Goal: Task Accomplishment & Management: Manage account settings

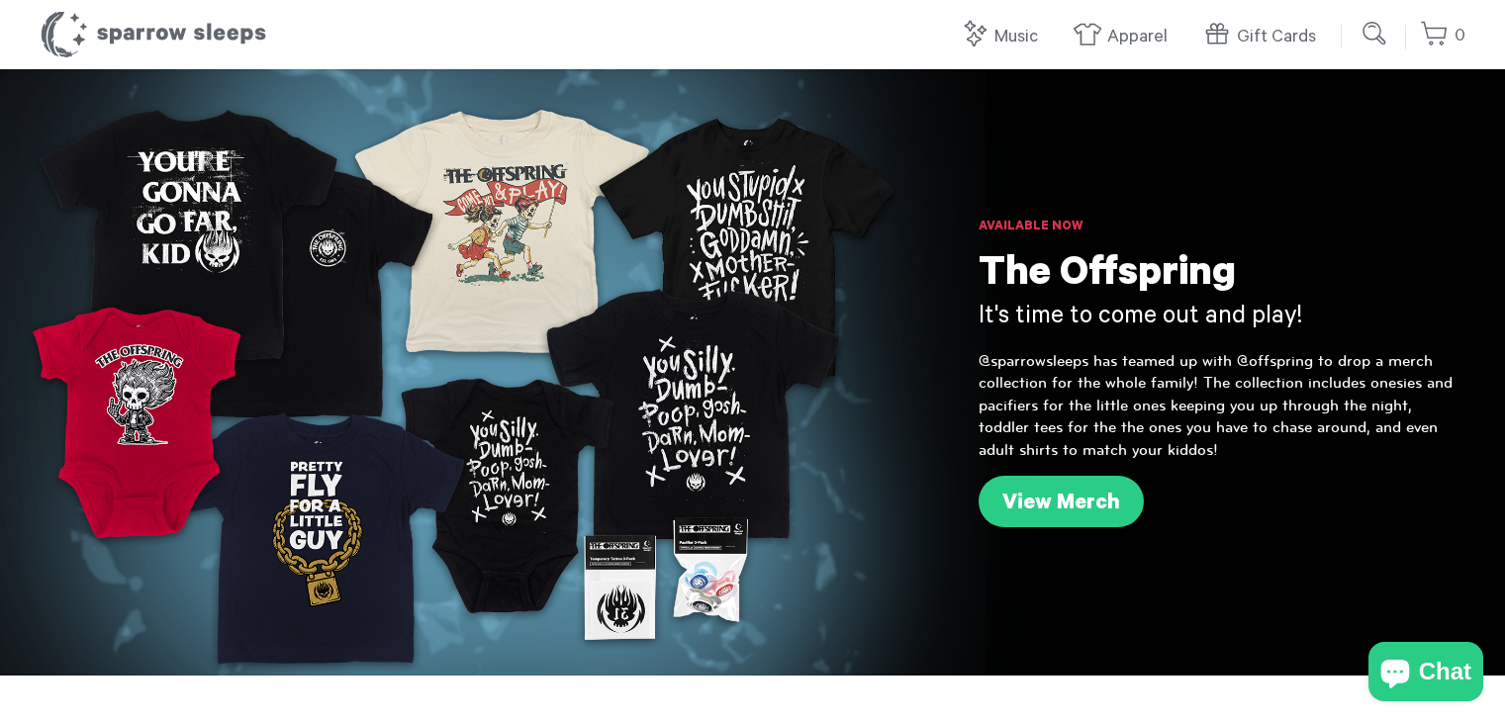
scroll to position [2441, 0]
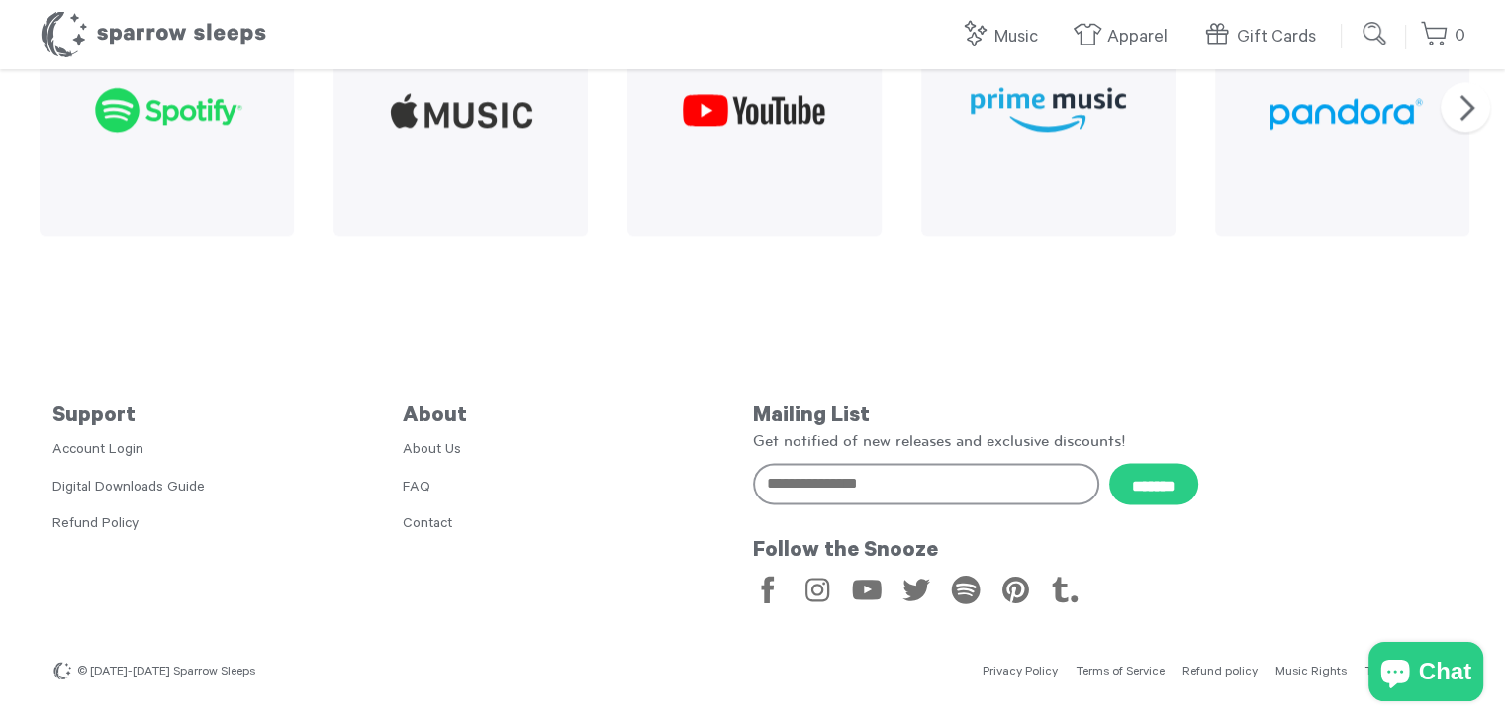
click at [131, 440] on li "Account Login" at bounding box center [227, 451] width 350 height 22
click at [131, 447] on link "Account Login" at bounding box center [97, 451] width 91 height 16
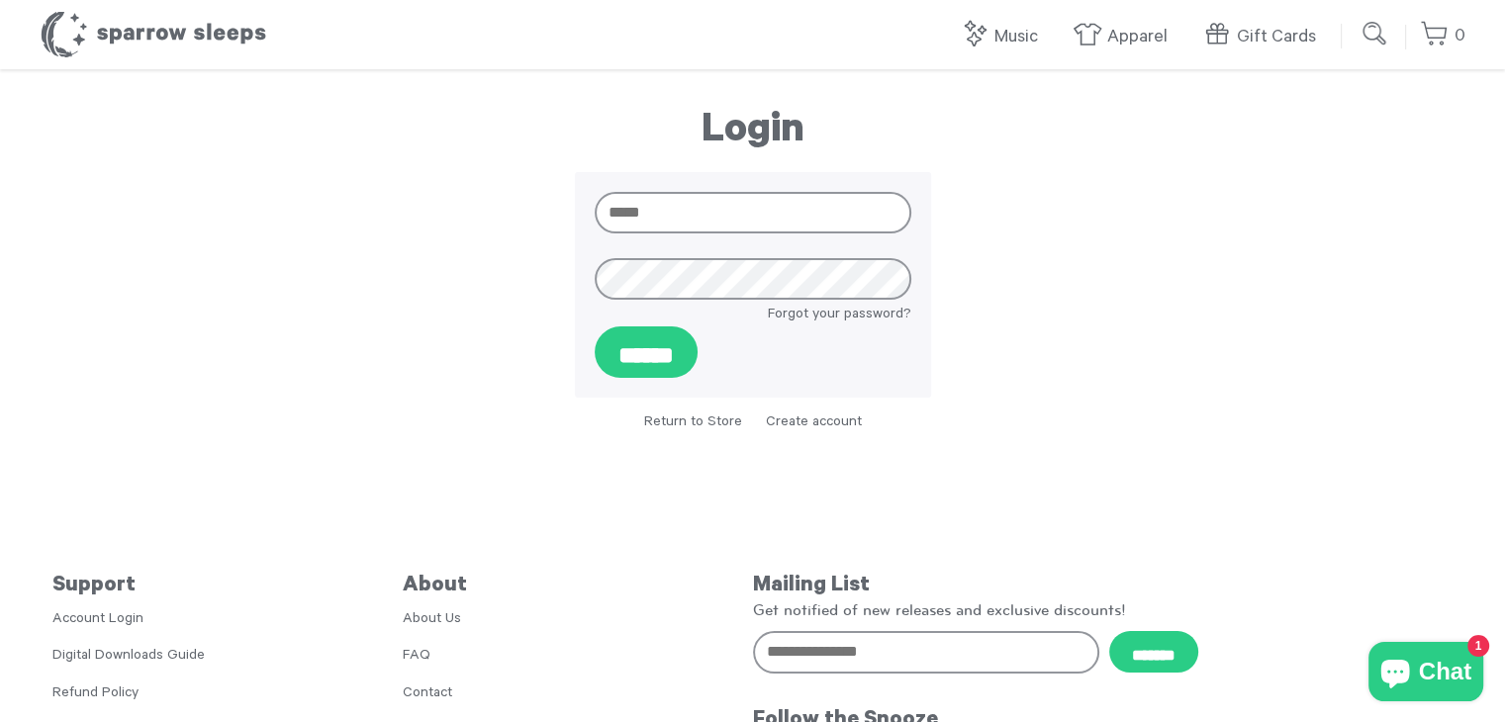
click at [731, 188] on div "Email Password Forgot your password? ******" at bounding box center [753, 285] width 356 height 226
click at [738, 207] on input "Email" at bounding box center [753, 213] width 317 height 42
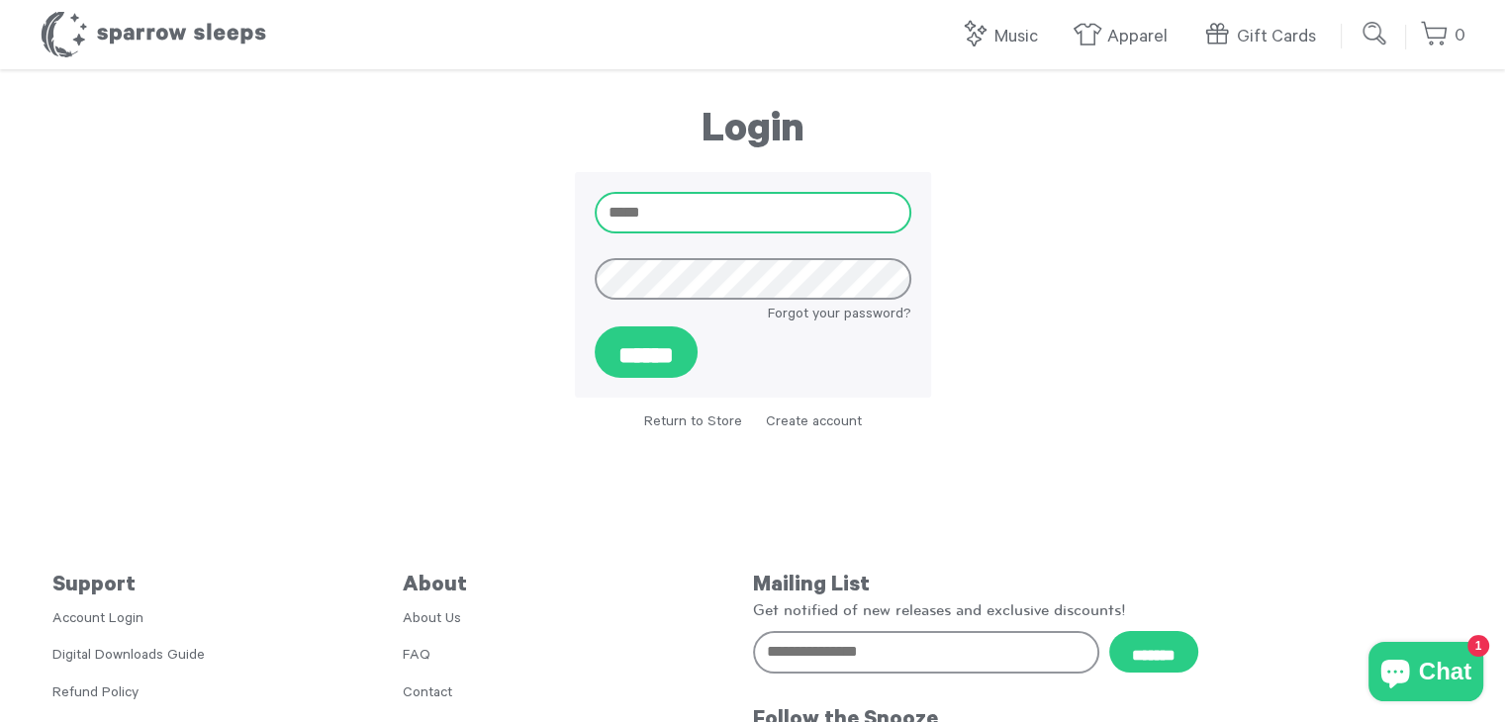
click at [738, 207] on input "Email" at bounding box center [753, 213] width 317 height 42
